Goal: Task Accomplishment & Management: Manage account settings

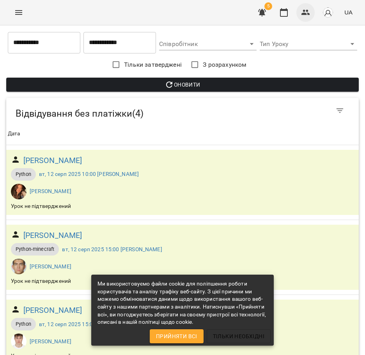
click at [298, 15] on button "button" at bounding box center [305, 12] width 19 height 19
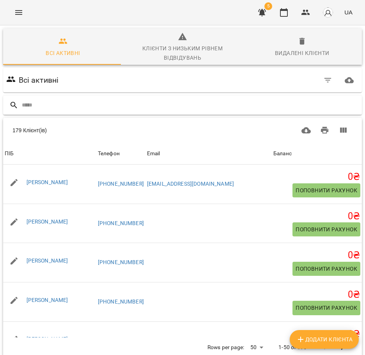
click at [124, 104] on input "text" at bounding box center [190, 105] width 337 height 13
type input "*"
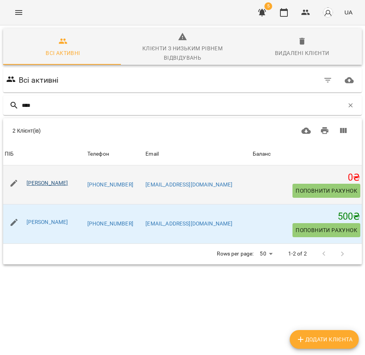
type input "****"
click at [44, 181] on link "[PERSON_NAME]" at bounding box center [47, 183] width 42 height 6
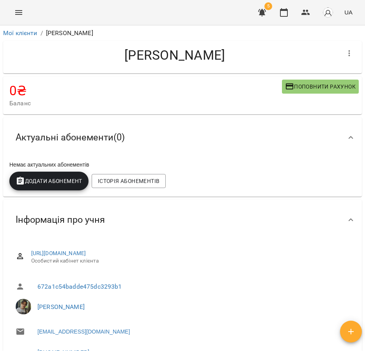
click at [344, 54] on icon "button" at bounding box center [348, 53] width 9 height 9
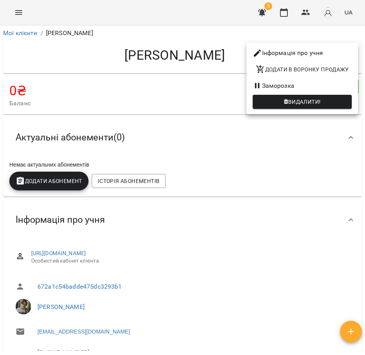
click at [300, 53] on li "Інформація про учня" at bounding box center [301, 53] width 111 height 14
select select "**"
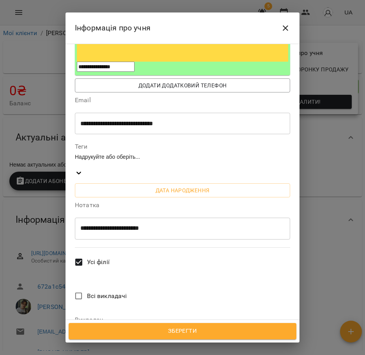
scroll to position [234, 0]
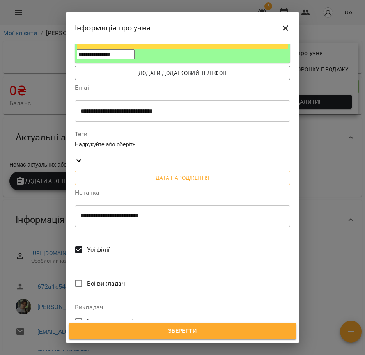
click at [134, 335] on span "[PERSON_NAME]" at bounding box center [110, 339] width 47 height 9
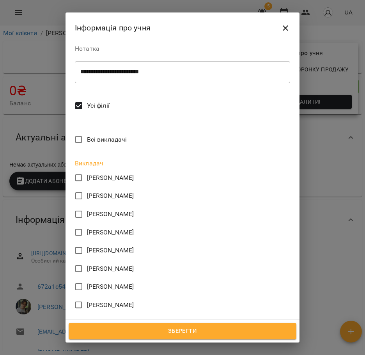
scroll to position [387, 0]
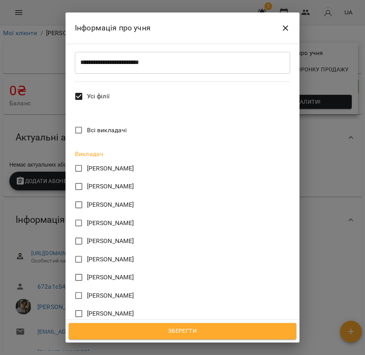
click at [209, 326] on span "Зберегти" at bounding box center [182, 331] width 210 height 10
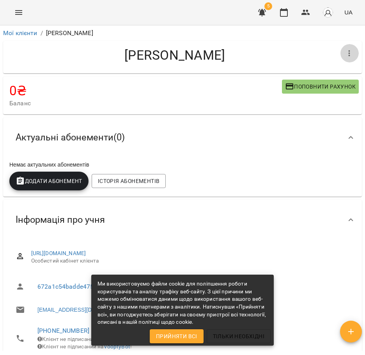
click at [340, 50] on button "button" at bounding box center [349, 53] width 19 height 19
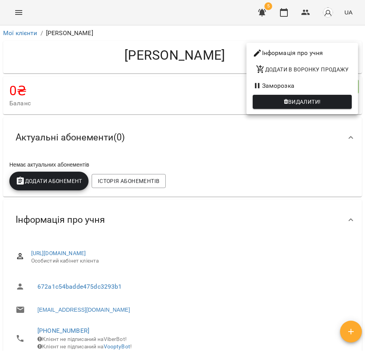
click at [303, 53] on li "Інформація про учня" at bounding box center [301, 53] width 111 height 14
select select "**"
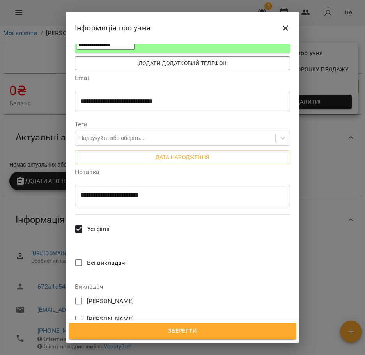
scroll to position [273, 0]
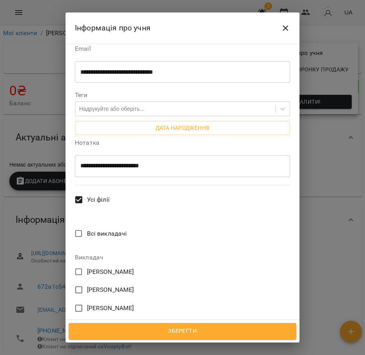
click at [104, 285] on span "[PERSON_NAME]" at bounding box center [110, 289] width 47 height 9
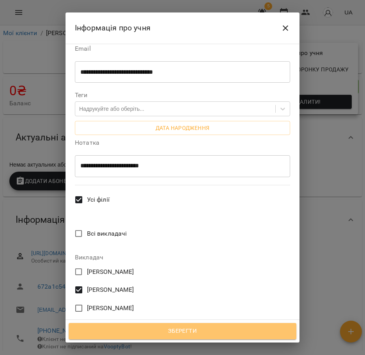
click at [185, 331] on span "Зберегти" at bounding box center [182, 331] width 210 height 10
